Goal: Check status: Check status

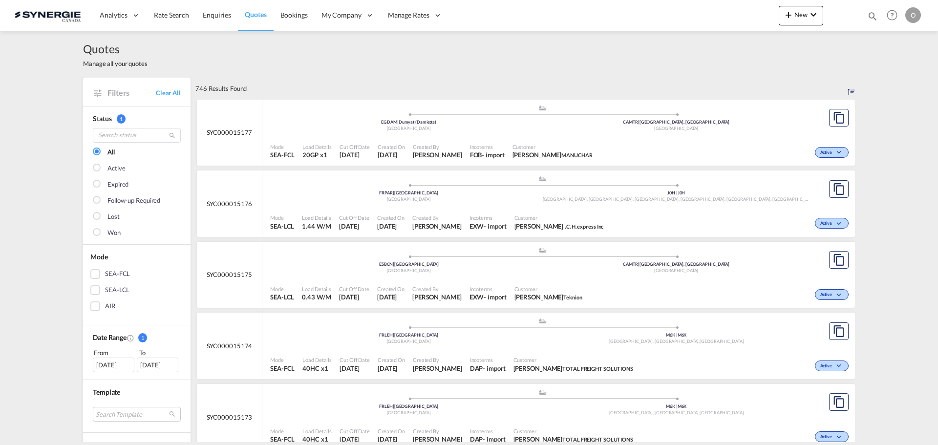
click at [876, 15] on md-icon "icon-magnify" at bounding box center [872, 16] width 11 height 11
click at [723, 23] on select "Bookings Quotes Enquiries" at bounding box center [717, 16] width 46 height 18
select select "Quotes"
click at [694, 7] on select "Bookings Quotes Enquiries" at bounding box center [717, 16] width 46 height 18
click at [779, 10] on input at bounding box center [799, 15] width 122 height 17
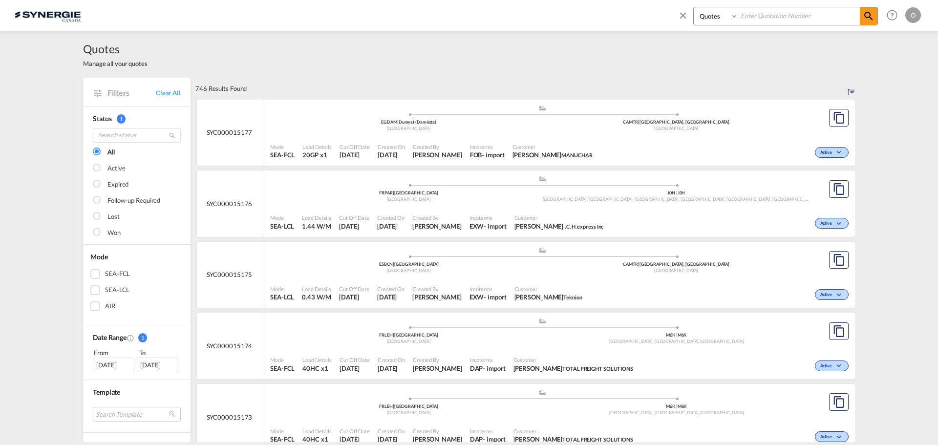
paste input "SYC000013826"
type input "SYC000013826"
click at [865, 16] on md-icon "icon-magnify" at bounding box center [869, 16] width 12 height 12
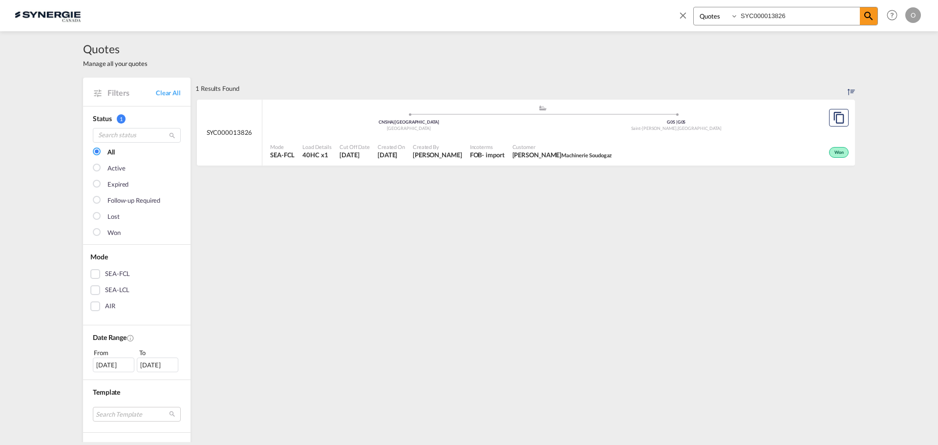
click at [348, 154] on span "6 Aug 2025" at bounding box center [355, 154] width 30 height 9
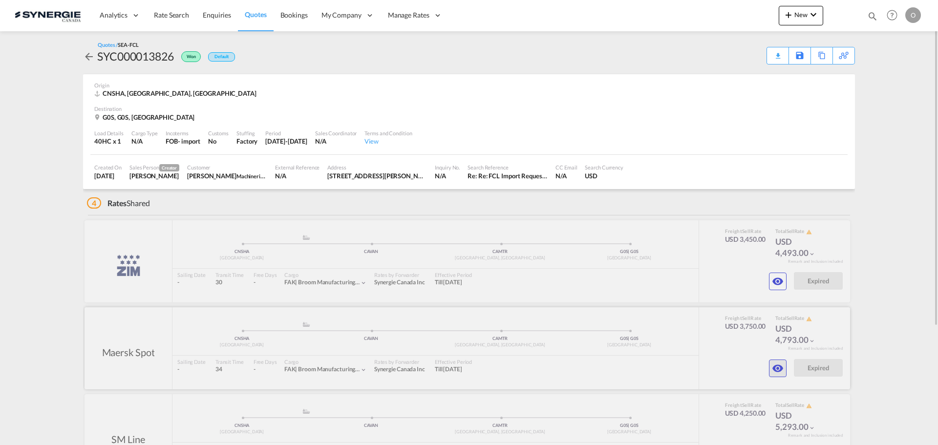
click at [776, 368] on md-icon "icon-eye" at bounding box center [778, 369] width 12 height 12
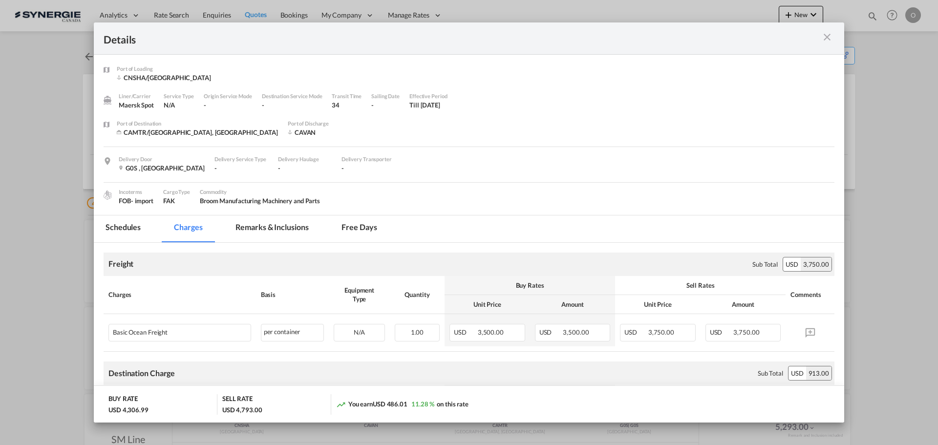
click at [128, 229] on md-tab-item "Schedules" at bounding box center [123, 228] width 59 height 27
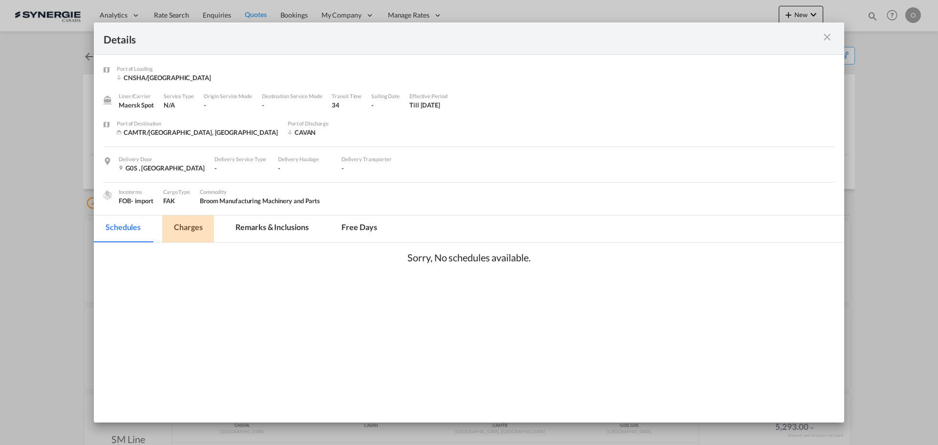
click at [187, 230] on md-tab-item "Charges" at bounding box center [188, 228] width 52 height 27
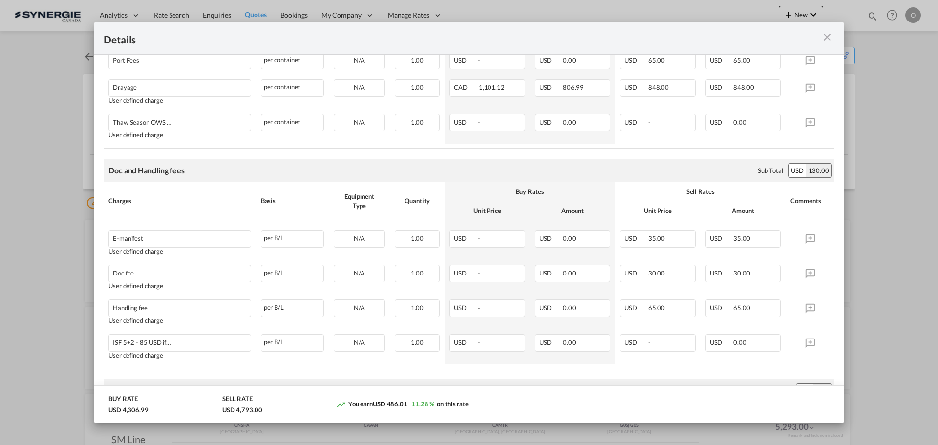
scroll to position [365, 0]
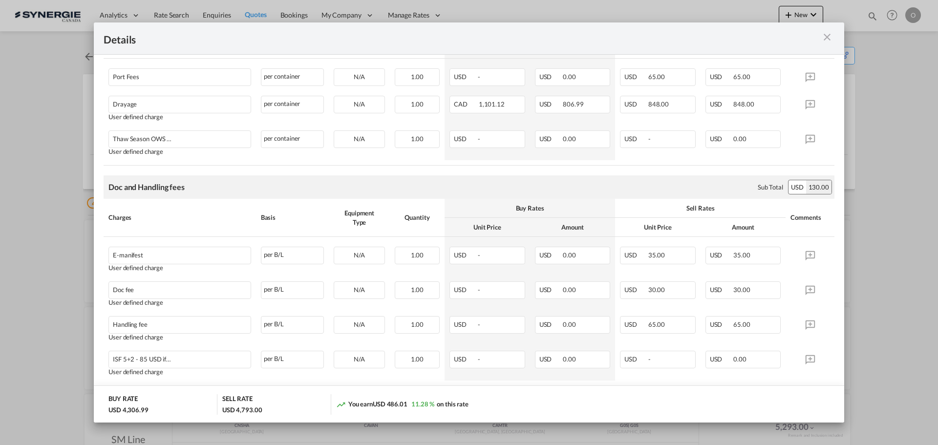
click at [827, 36] on md-icon "icon-close m-3 fg-AAA8AD cursor" at bounding box center [827, 37] width 12 height 12
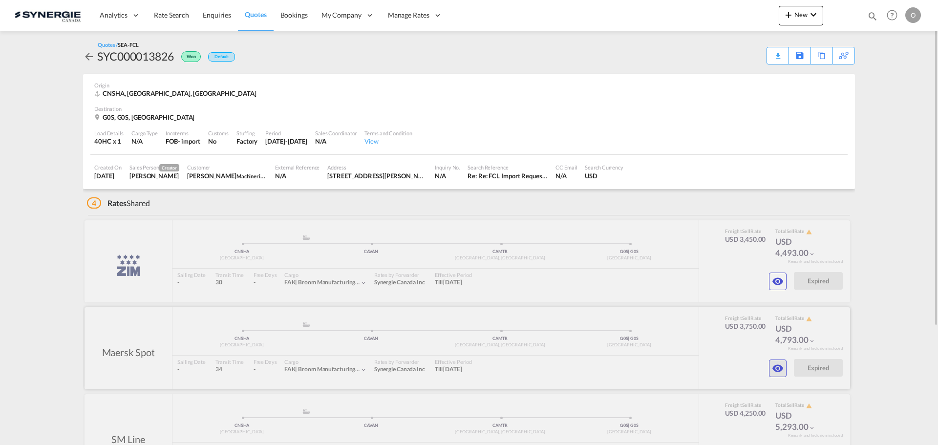
click at [780, 368] on md-icon "icon-eye" at bounding box center [778, 369] width 12 height 12
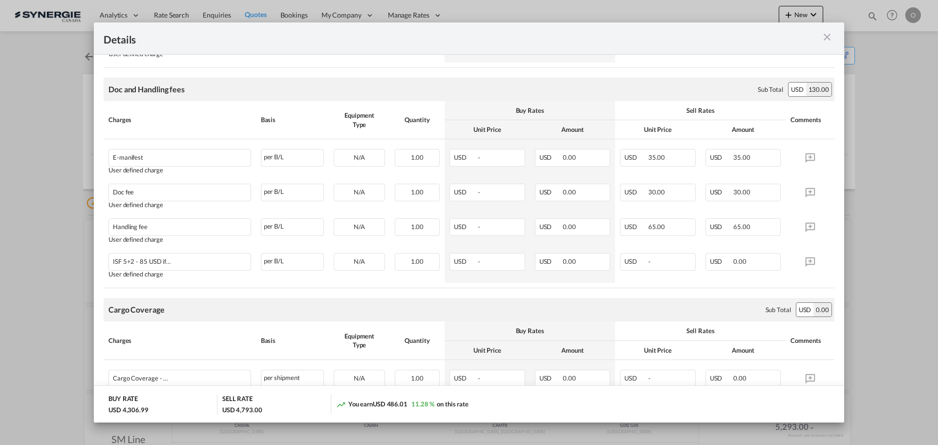
scroll to position [512, 0]
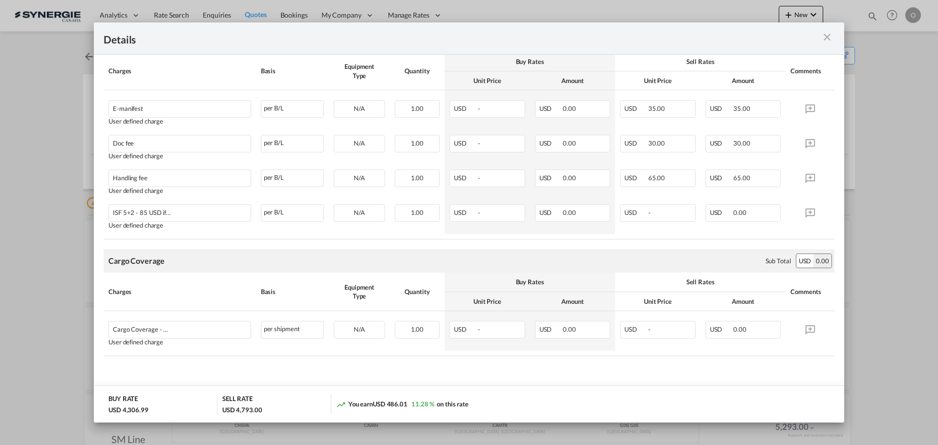
click at [823, 38] on md-icon "icon-close m-3 fg-AAA8AD cursor" at bounding box center [827, 37] width 12 height 12
